Goal: Check status

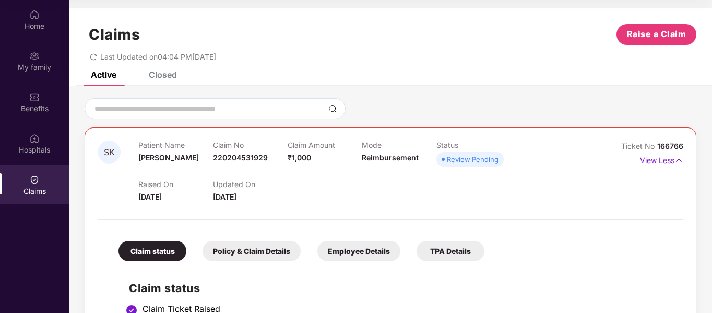
scroll to position [58, 0]
click at [41, 18] on div "Home" at bounding box center [34, 19] width 69 height 39
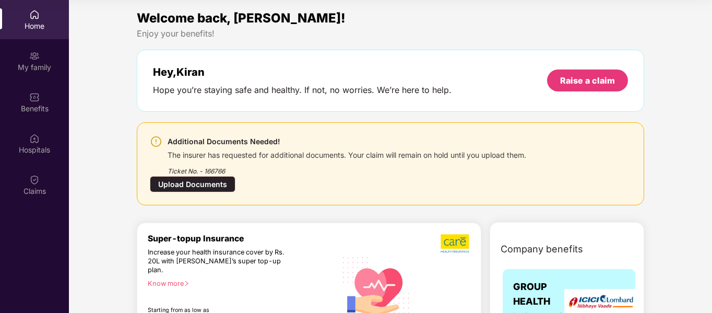
scroll to position [365, 0]
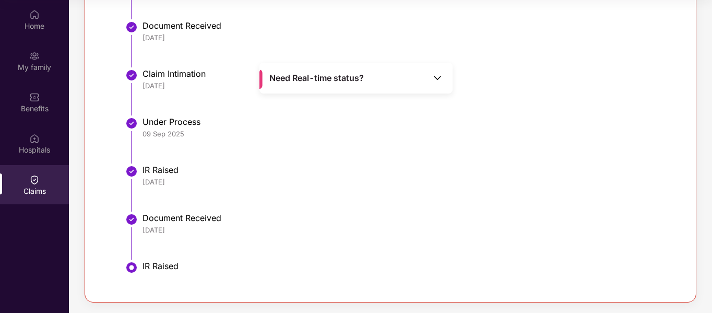
scroll to position [48, 0]
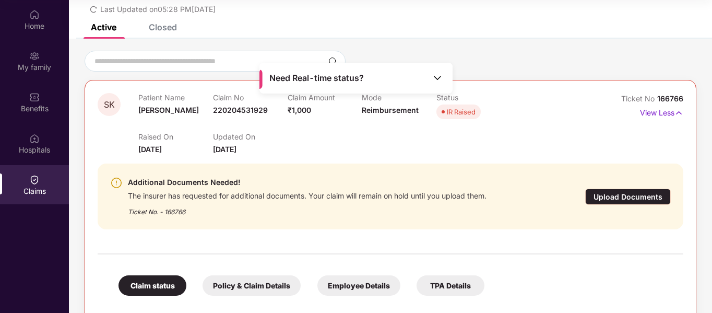
click at [436, 69] on div "Need Real-time status?" at bounding box center [355, 78] width 193 height 31
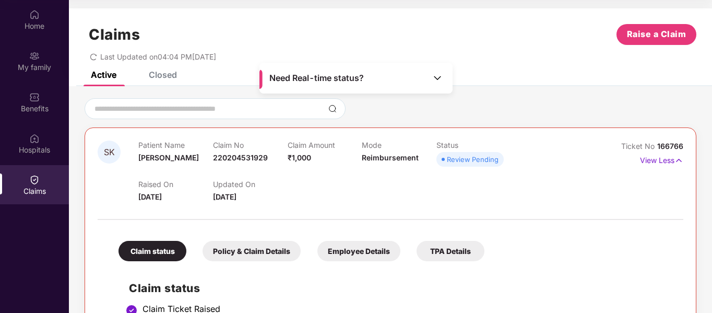
click at [369, 79] on div "Need Real-time status?" at bounding box center [355, 78] width 193 height 31
